Goal: Find specific page/section: Find specific page/section

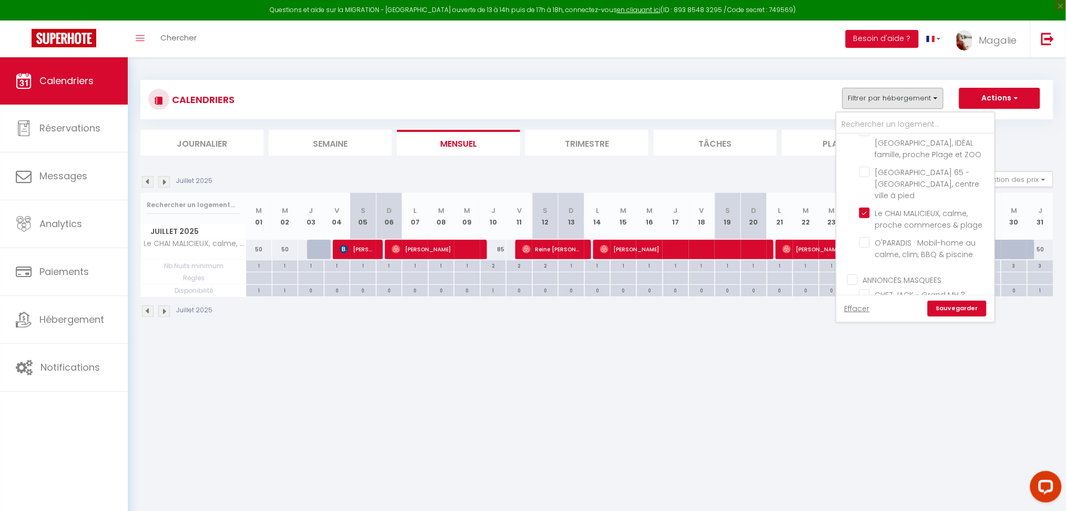
scroll to position [263, 0]
click at [872, 215] on input "Le CHAI MALICIEUX, calme, proche commerces & plage" at bounding box center [924, 220] width 131 height 11
checkbox input "false"
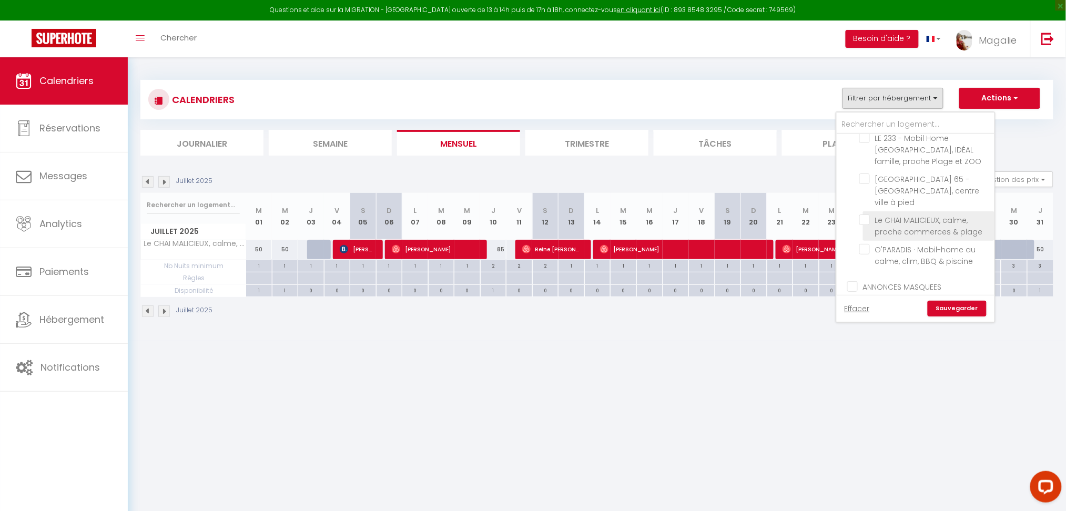
checkbox input "false"
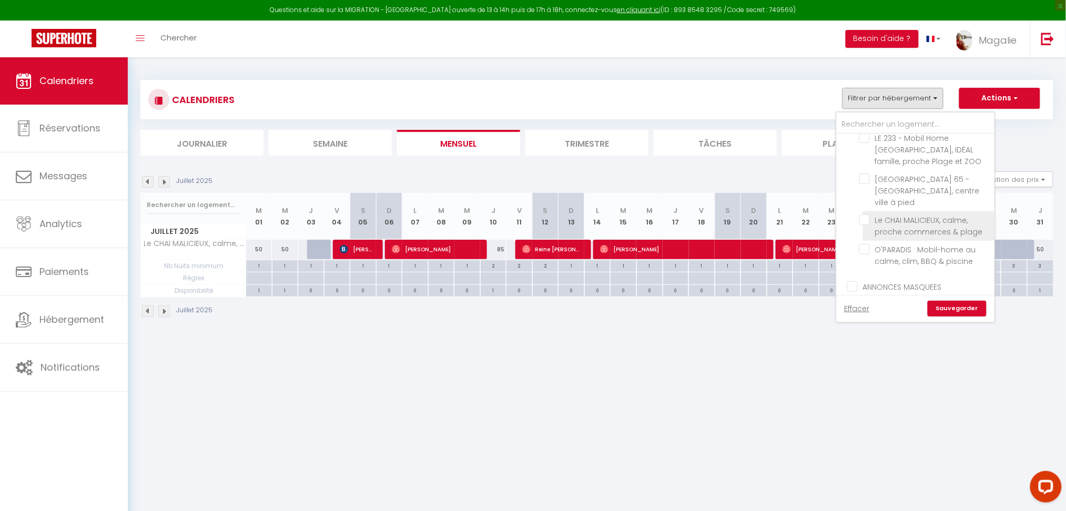
checkbox input "false"
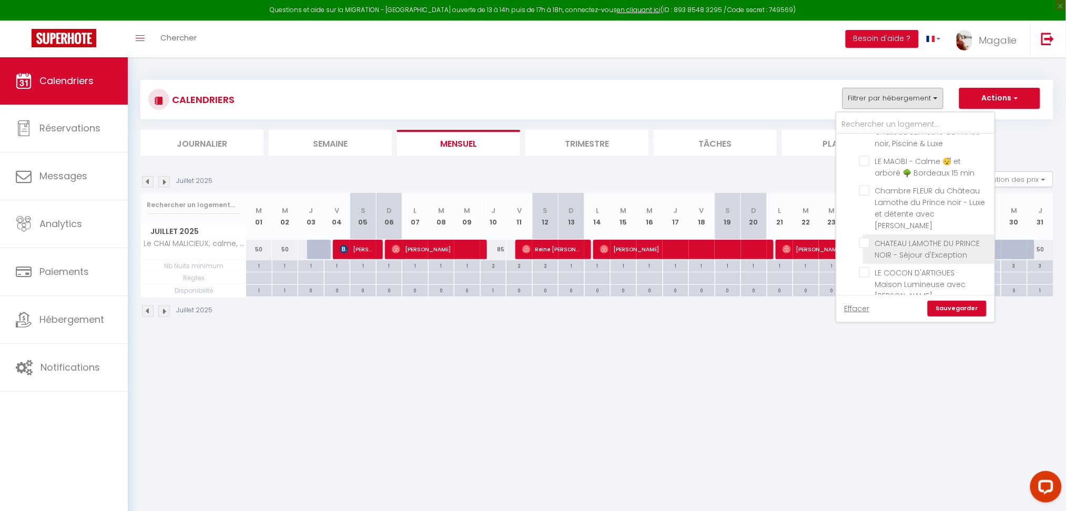
click at [867, 238] on input "CHATEAU LAMOTHE DU PRINCE NOIR - Séjour d'Exception" at bounding box center [924, 243] width 131 height 11
checkbox input "false"
click at [959, 308] on link "Sauvegarder" at bounding box center [956, 309] width 59 height 16
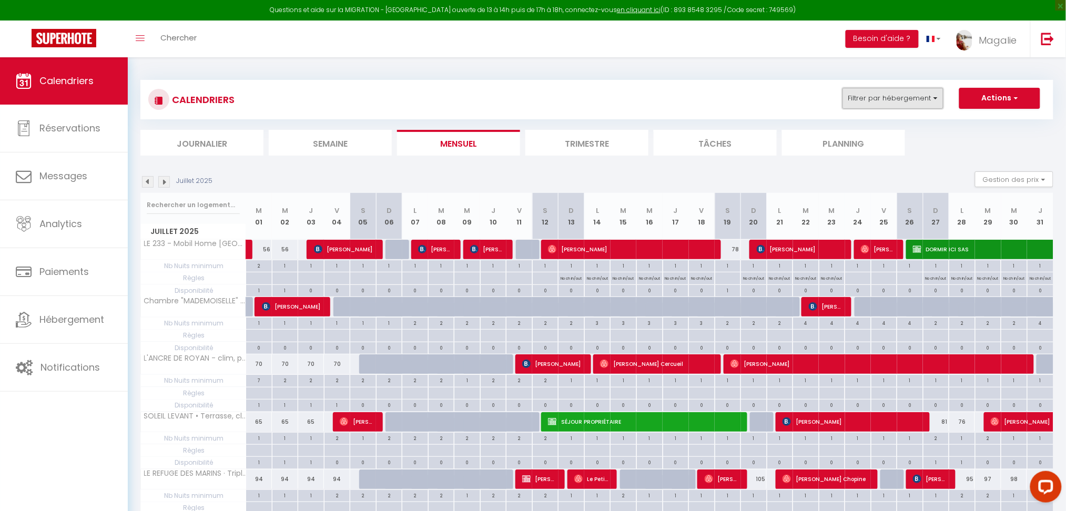
click at [939, 99] on button "Filtrer par hébergement" at bounding box center [892, 98] width 101 height 21
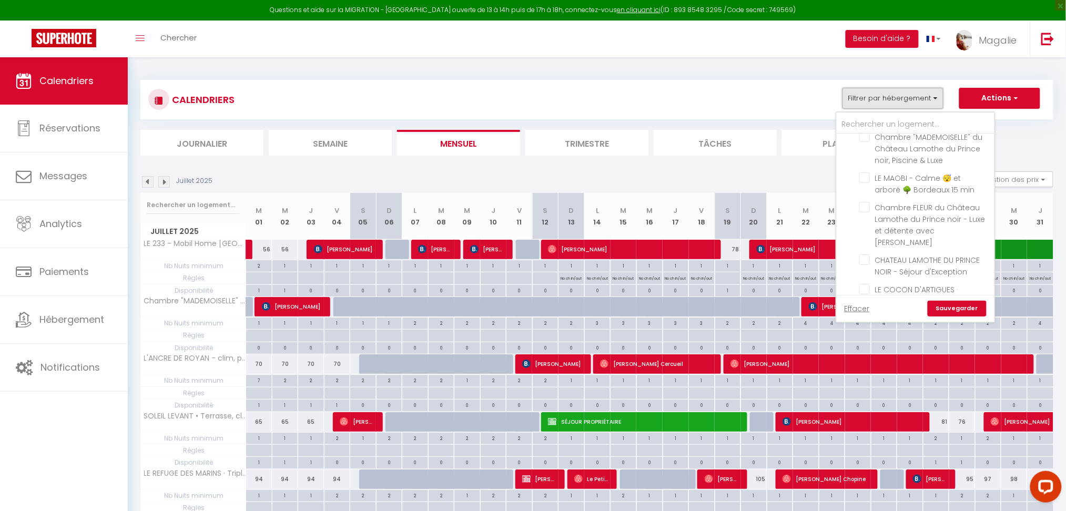
scroll to position [502, 0]
click at [864, 244] on input "CHATEAU LAMOTHE DU PRINCE NOIR - Séjour d'Exception" at bounding box center [924, 249] width 131 height 11
checkbox input "true"
click at [949, 307] on link "Sauvegarder" at bounding box center [956, 309] width 59 height 16
